Goal: Use online tool/utility: Utilize a website feature to perform a specific function

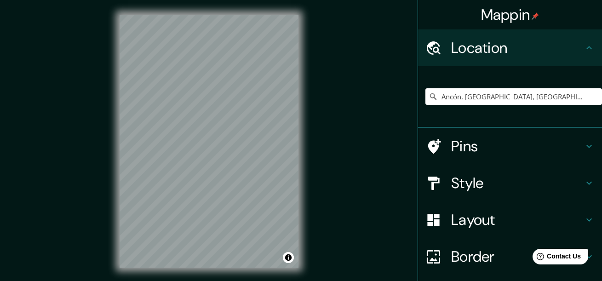
click at [307, 85] on div "© Mapbox © OpenStreetMap Improve this map" at bounding box center [209, 141] width 208 height 282
click at [493, 92] on input "Ancón, [GEOGRAPHIC_DATA], [GEOGRAPHIC_DATA], [GEOGRAPHIC_DATA]" at bounding box center [513, 96] width 177 height 17
click at [556, 91] on input "Ancón, [GEOGRAPHIC_DATA], [GEOGRAPHIC_DATA], [GEOGRAPHIC_DATA]" at bounding box center [513, 96] width 177 height 17
click at [440, 102] on input "[PERSON_NAME], [GEOGRAPHIC_DATA], [GEOGRAPHIC_DATA], [GEOGRAPHIC_DATA]" at bounding box center [513, 96] width 177 height 17
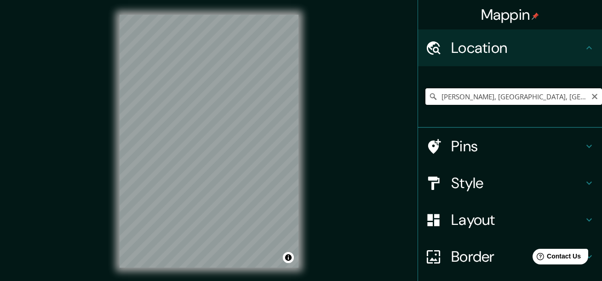
drag, startPoint x: 440, startPoint y: 101, endPoint x: 431, endPoint y: 102, distance: 9.2
click at [431, 102] on input "[PERSON_NAME], [GEOGRAPHIC_DATA], [GEOGRAPHIC_DATA], [GEOGRAPHIC_DATA]" at bounding box center [513, 96] width 177 height 17
click at [445, 97] on input "[PERSON_NAME], [GEOGRAPHIC_DATA], [GEOGRAPHIC_DATA], [GEOGRAPHIC_DATA]" at bounding box center [513, 96] width 177 height 17
click at [446, 97] on input "[PERSON_NAME], [GEOGRAPHIC_DATA], [GEOGRAPHIC_DATA], [GEOGRAPHIC_DATA]" at bounding box center [513, 96] width 177 height 17
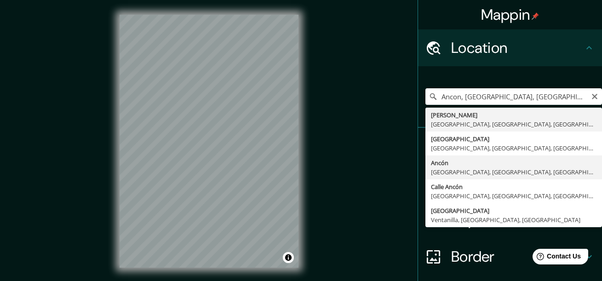
type input "Ancón, [GEOGRAPHIC_DATA], [GEOGRAPHIC_DATA], [GEOGRAPHIC_DATA]"
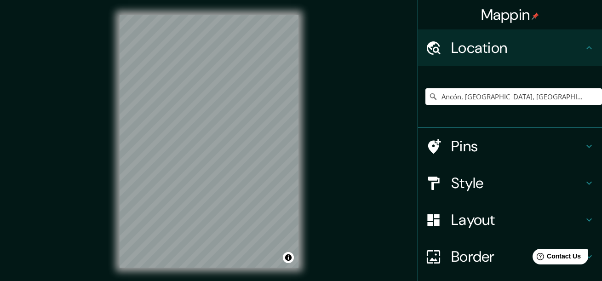
click at [495, 253] on h4 "Border" at bounding box center [517, 256] width 132 height 18
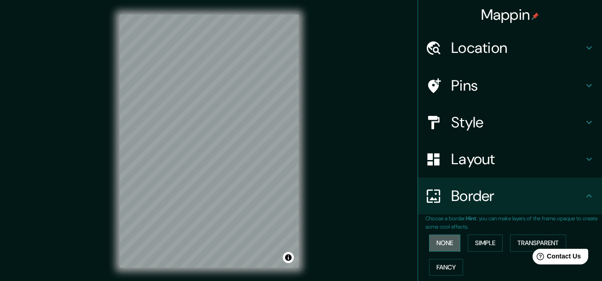
click at [446, 246] on button "None" at bounding box center [444, 242] width 31 height 17
click at [480, 243] on button "Simple" at bounding box center [485, 242] width 35 height 17
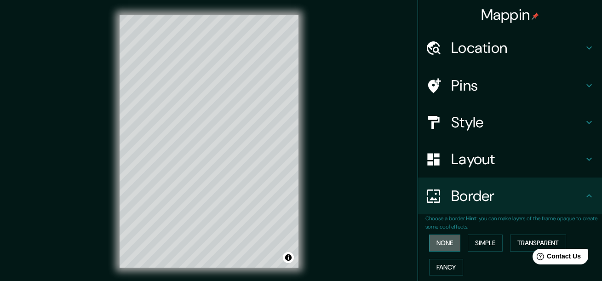
click at [441, 246] on button "None" at bounding box center [444, 242] width 31 height 17
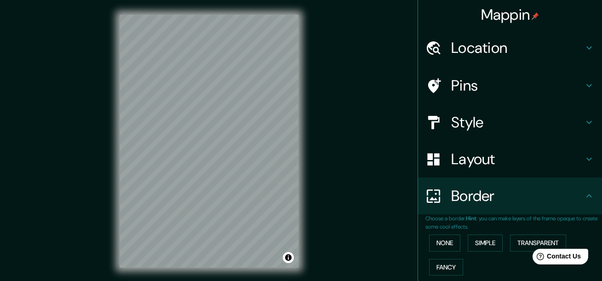
click at [505, 163] on h4 "Layout" at bounding box center [517, 159] width 132 height 18
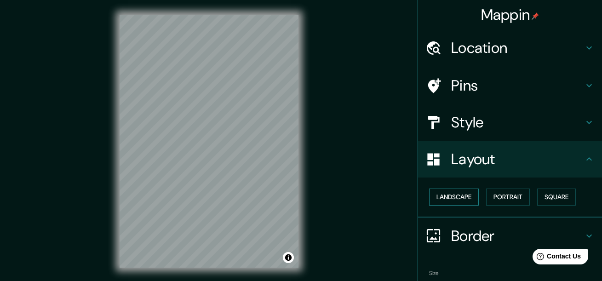
click at [453, 198] on button "Landscape" at bounding box center [454, 197] width 50 height 17
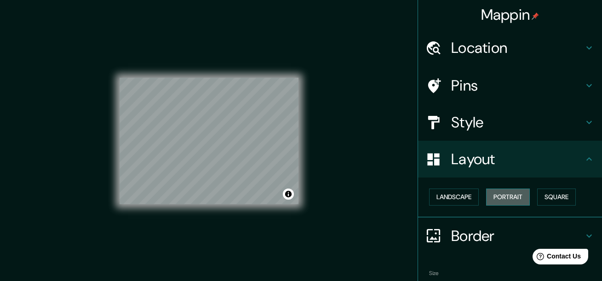
click at [492, 197] on button "Portrait" at bounding box center [508, 197] width 44 height 17
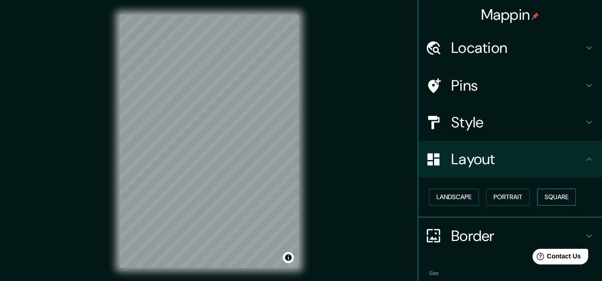
click at [549, 196] on button "Square" at bounding box center [556, 197] width 39 height 17
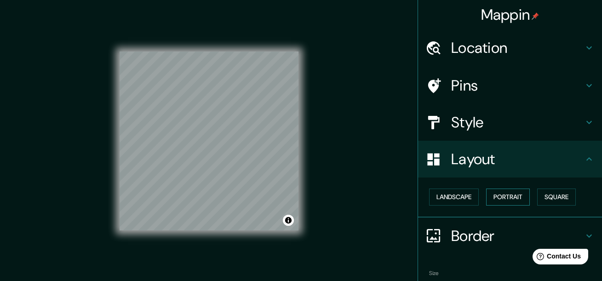
click at [508, 198] on button "Portrait" at bounding box center [508, 197] width 44 height 17
